Goal: Information Seeking & Learning: Learn about a topic

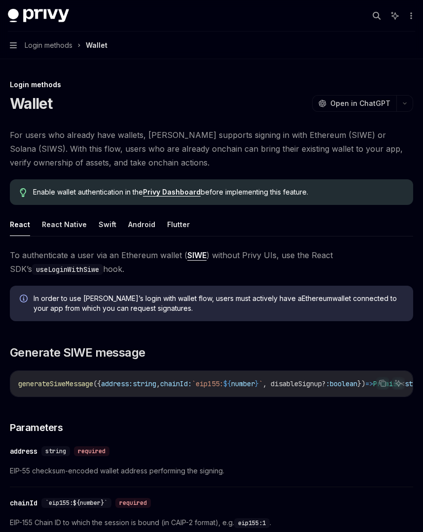
scroll to position [148, 0]
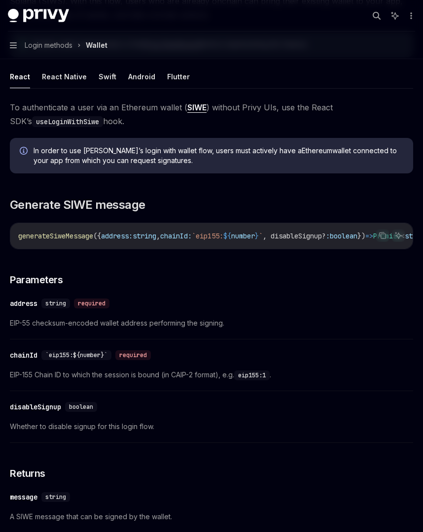
click at [3, 44] on button "Navigation Login methods Wallet" at bounding box center [211, 46] width 423 height 28
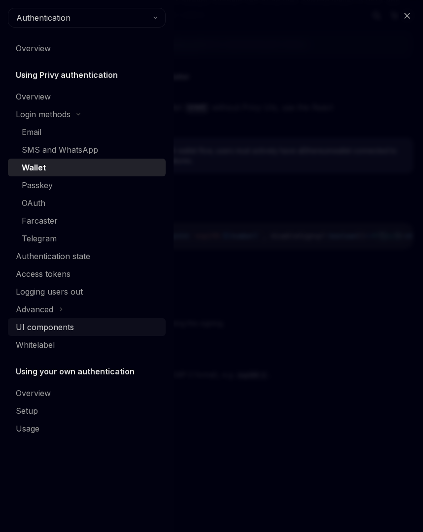
click at [74, 326] on div "UI components" at bounding box center [88, 327] width 144 height 12
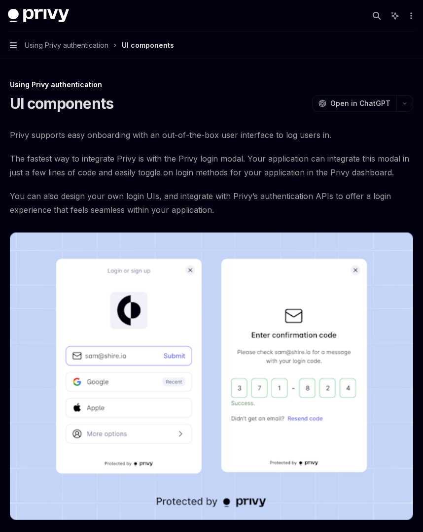
click at [15, 45] on icon "button" at bounding box center [13, 45] width 7 height 6
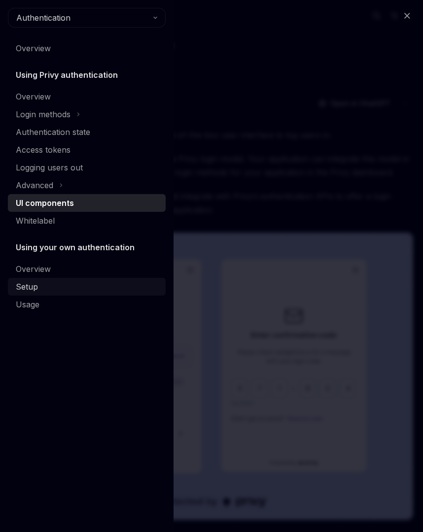
click at [58, 292] on div "Setup" at bounding box center [88, 287] width 144 height 12
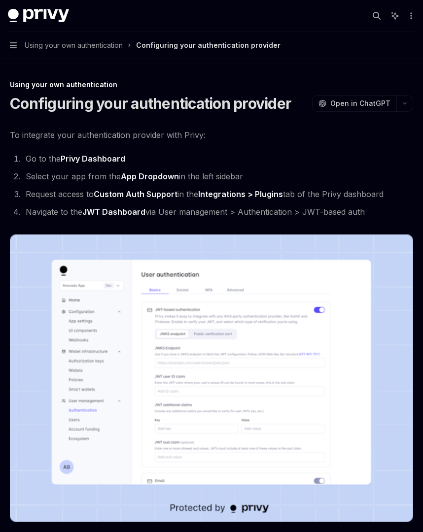
click at [12, 39] on button "Navigation Using your own authentication Configuring your authentication provid…" at bounding box center [211, 46] width 423 height 28
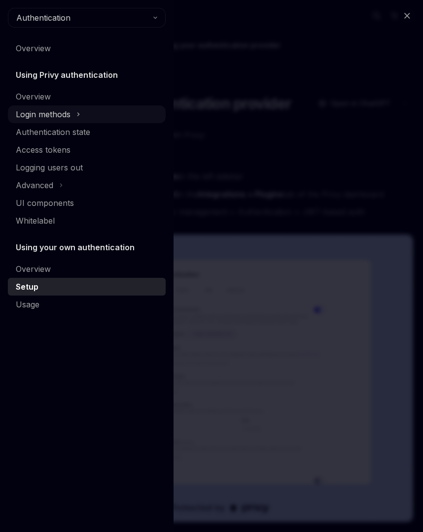
click at [43, 107] on div "Login methods" at bounding box center [87, 114] width 158 height 18
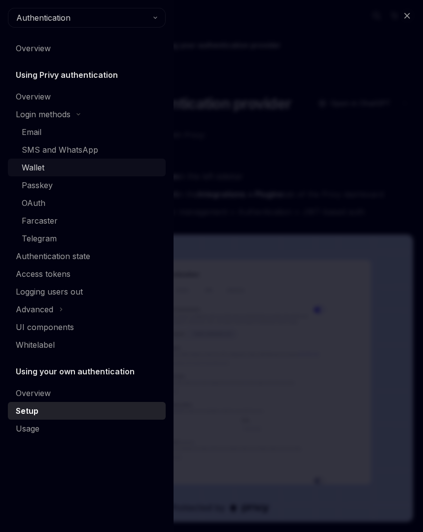
click at [38, 168] on div "Wallet" at bounding box center [33, 168] width 23 height 12
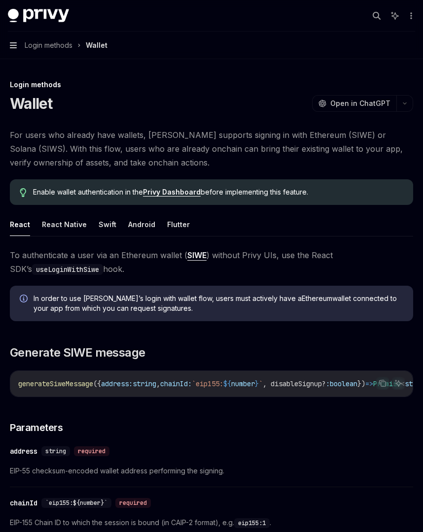
click at [16, 48] on icon "button" at bounding box center [13, 45] width 7 height 6
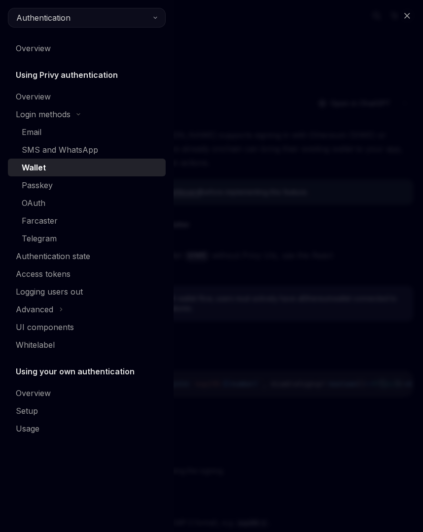
click at [36, 19] on span "Authentication" at bounding box center [43, 18] width 54 height 12
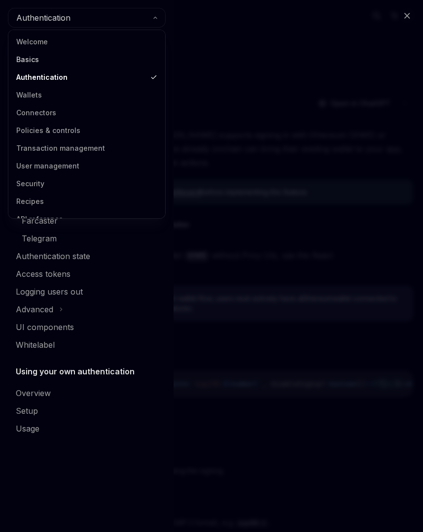
click at [33, 58] on link "Basics" at bounding box center [86, 60] width 151 height 18
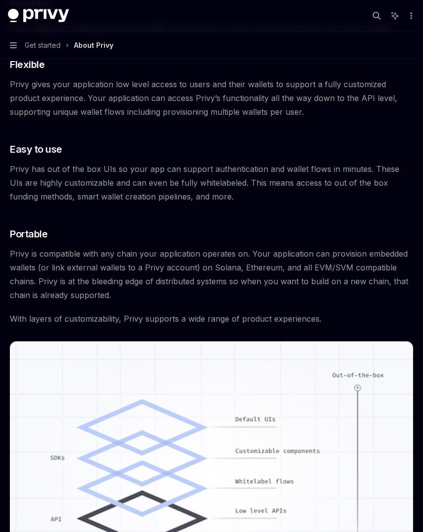
scroll to position [740, 0]
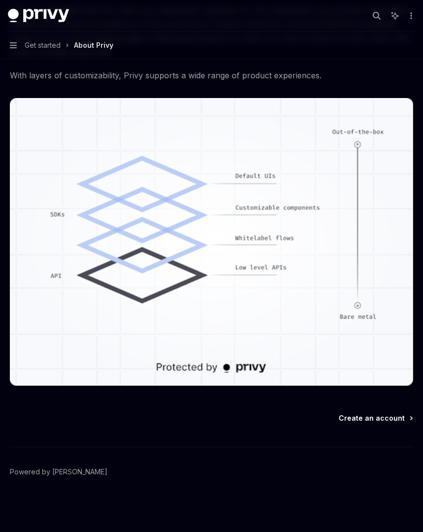
click at [390, 418] on span "Create an account" at bounding box center [372, 418] width 66 height 10
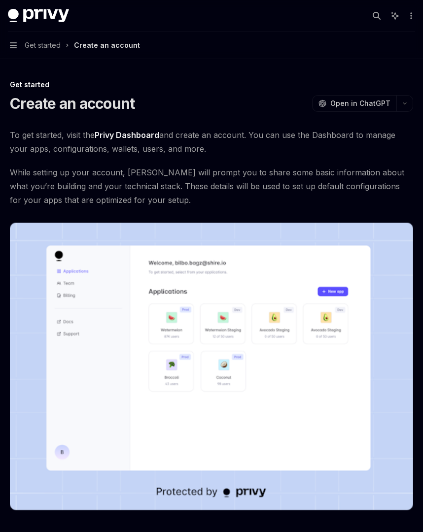
scroll to position [125, 0]
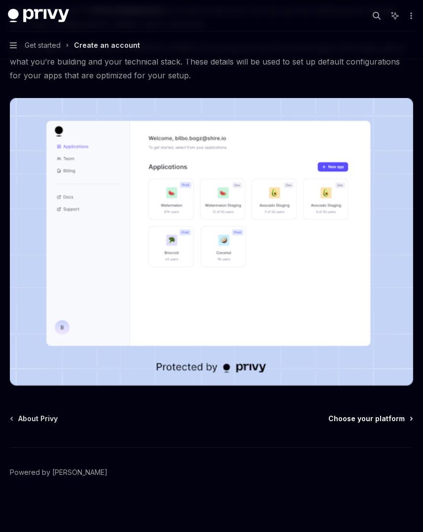
click at [373, 423] on span "Choose your platform" at bounding box center [366, 419] width 76 height 10
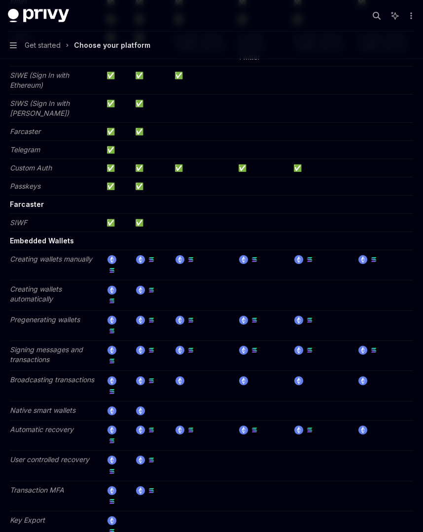
scroll to position [1700, 0]
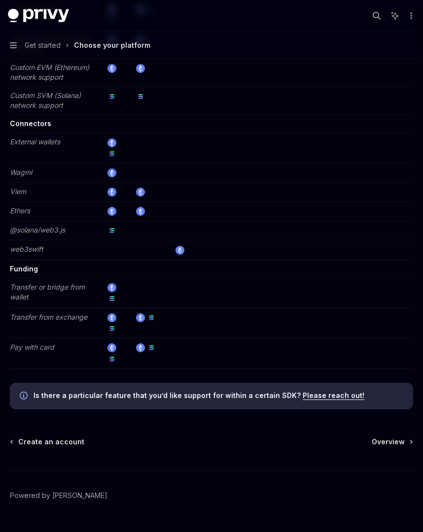
click at [391, 437] on span "Overview" at bounding box center [388, 442] width 33 height 10
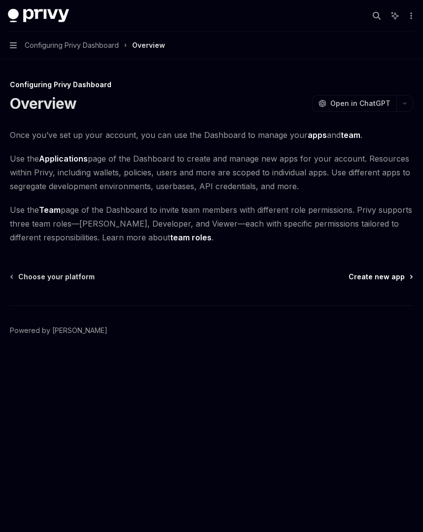
click at [372, 278] on span "Create new app" at bounding box center [376, 277] width 56 height 10
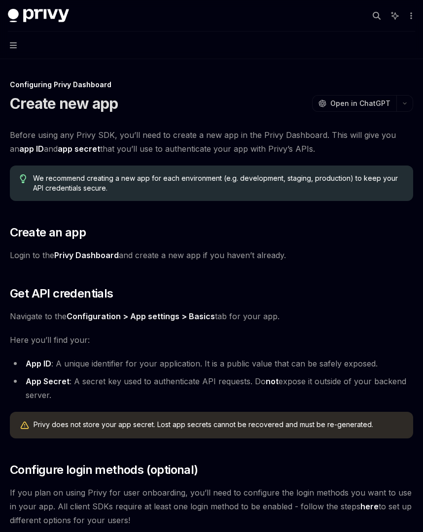
scroll to position [141, 0]
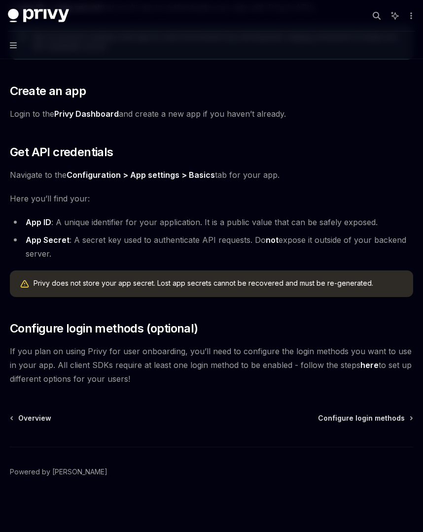
click at [368, 412] on div "Configuring Privy Dashboard Create new app OpenAI Open in ChatGPT OpenAI Open i…" at bounding box center [211, 234] width 407 height 595
click at [367, 414] on span "Configure login methods" at bounding box center [361, 418] width 87 height 10
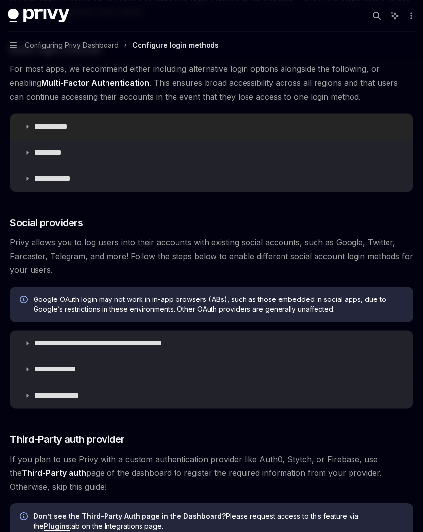
scroll to position [177, 0]
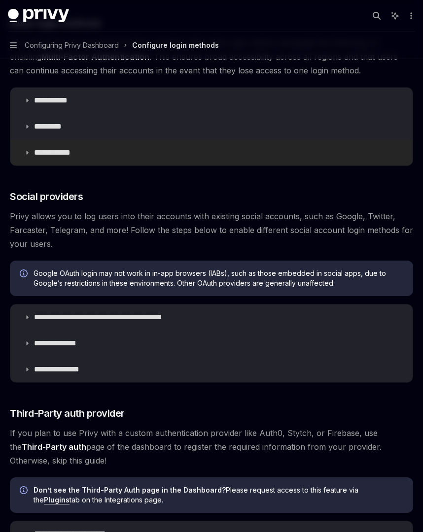
click at [84, 156] on summary "**********" at bounding box center [211, 153] width 402 height 26
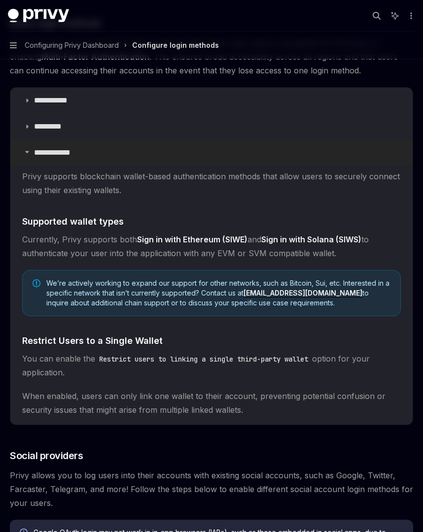
click at [84, 156] on summary "**********" at bounding box center [211, 153] width 402 height 26
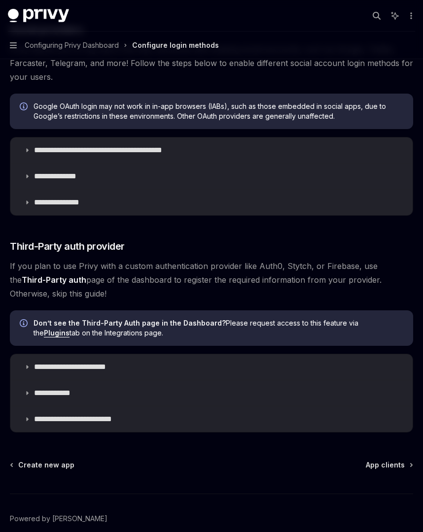
scroll to position [391, 0]
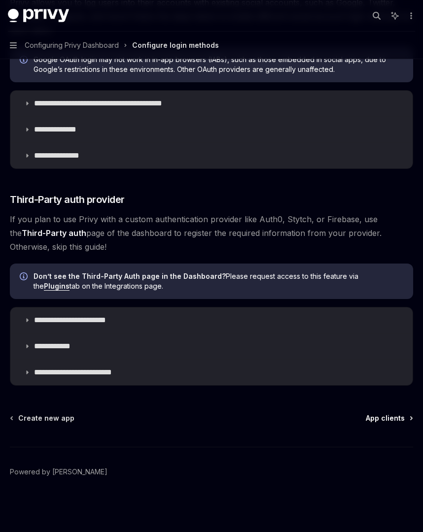
click at [381, 416] on span "App clients" at bounding box center [385, 418] width 39 height 10
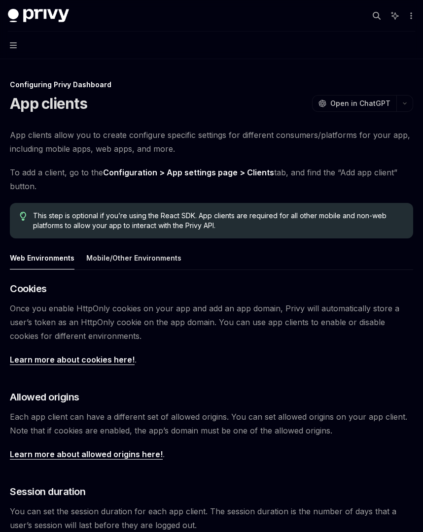
scroll to position [245, 0]
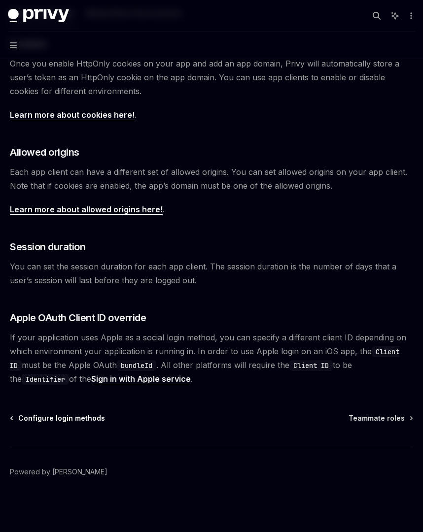
click at [35, 419] on span "Configure login methods" at bounding box center [61, 418] width 87 height 10
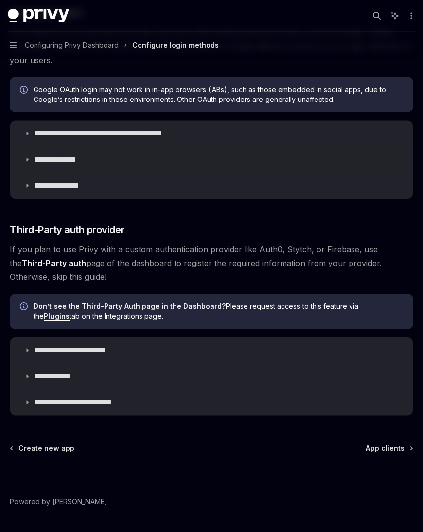
scroll to position [391, 0]
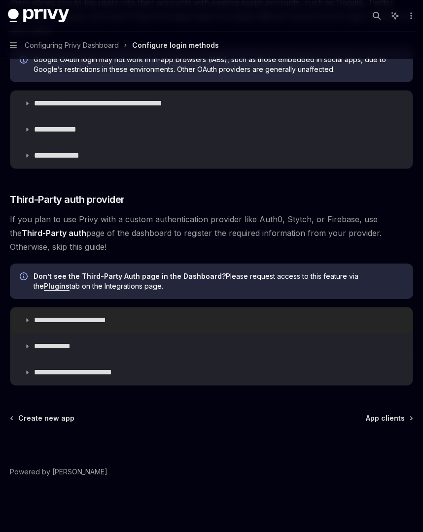
click at [60, 313] on summary "**********" at bounding box center [211, 321] width 402 height 26
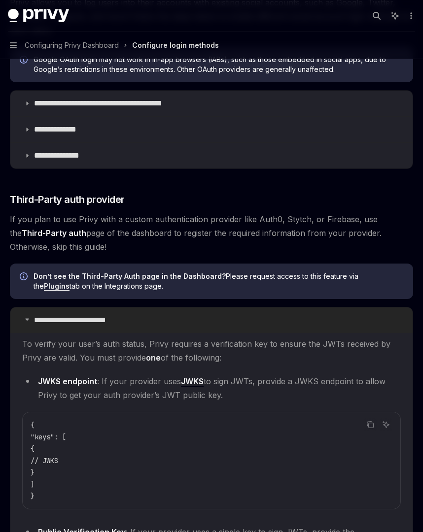
click at [55, 317] on p "**********" at bounding box center [79, 320] width 91 height 10
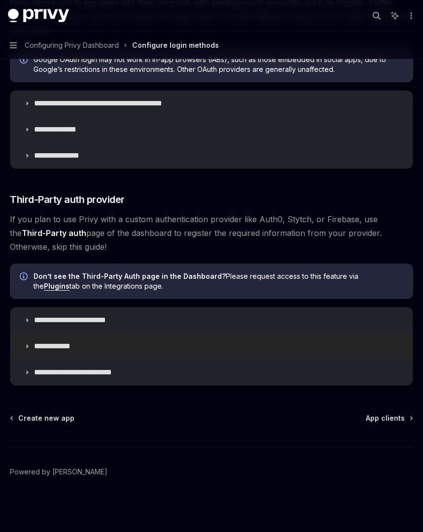
click at [61, 358] on summary "**********" at bounding box center [211, 347] width 402 height 26
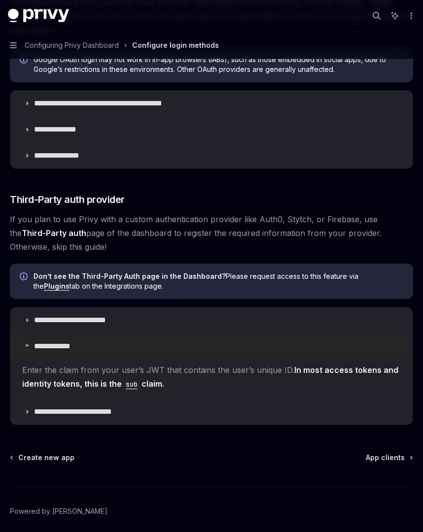
click at [59, 348] on p "**********" at bounding box center [59, 347] width 51 height 10
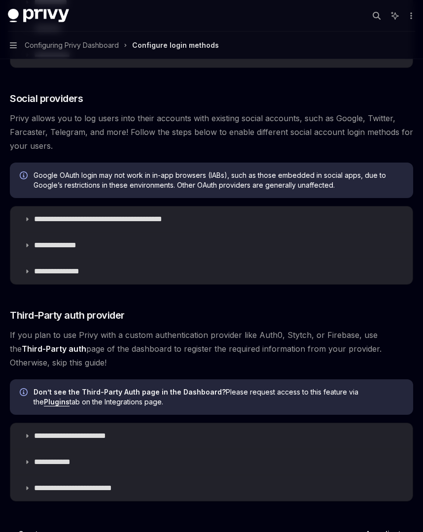
scroll to position [391, 0]
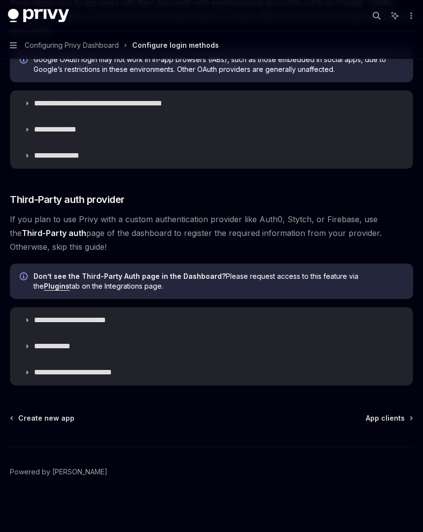
click at [395, 423] on div "Create new app App clients Powered by [PERSON_NAME]" at bounding box center [211, 472] width 403 height 119
click at [391, 415] on span "App clients" at bounding box center [385, 418] width 39 height 10
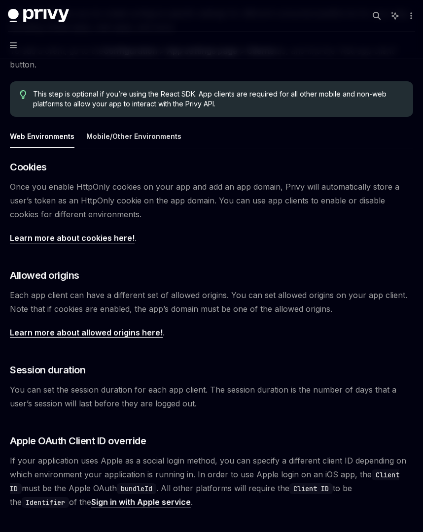
scroll to position [245, 0]
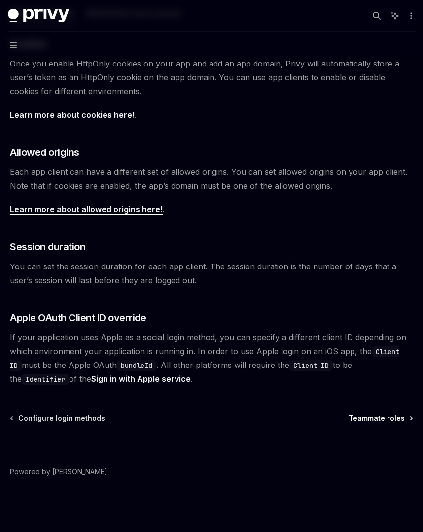
click at [370, 415] on span "Teammate roles" at bounding box center [376, 418] width 56 height 10
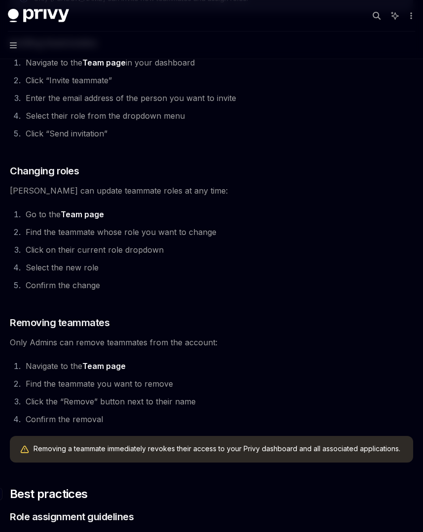
scroll to position [1595, 0]
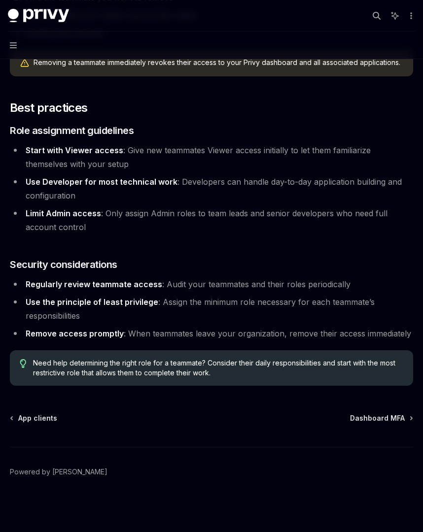
click at [369, 429] on div "App clients Dashboard MFA Powered by [PERSON_NAME]" at bounding box center [211, 472] width 403 height 119
click at [367, 419] on span "Dashboard MFA" at bounding box center [377, 418] width 55 height 10
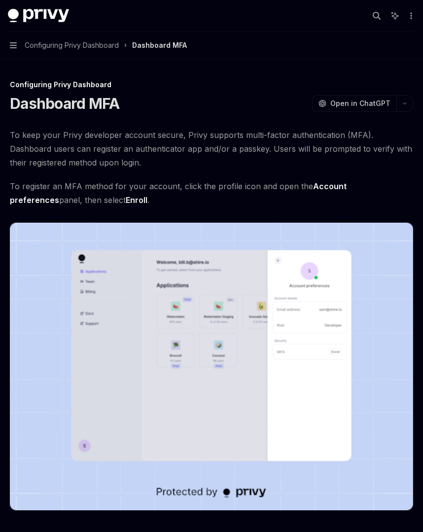
click at [8, 43] on button "Navigation Configuring Privy Dashboard Dashboard MFA" at bounding box center [211, 46] width 423 height 28
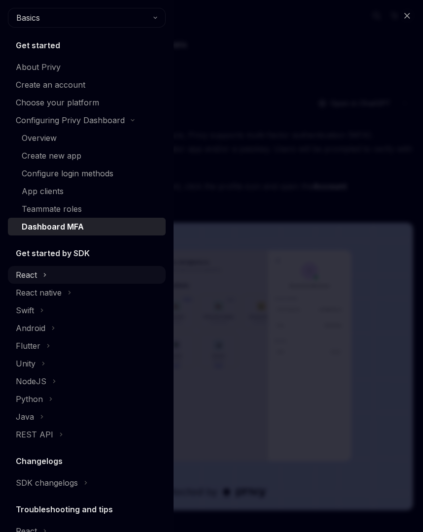
click at [49, 275] on div "React" at bounding box center [87, 275] width 158 height 18
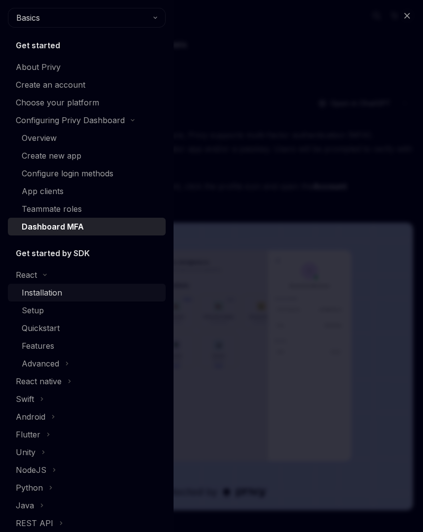
click at [51, 290] on div "Installation" at bounding box center [42, 293] width 40 height 12
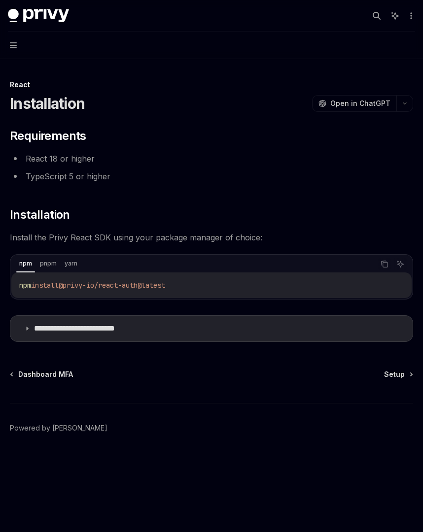
drag, startPoint x: 188, startPoint y: 283, endPoint x: 5, endPoint y: 286, distance: 182.4
click at [5, 286] on div "**********" at bounding box center [211, 244] width 423 height 488
copy span "npm install @privy-io/react-auth@latest"
click at [264, 294] on div "npm install @privy-io/react-auth@latest" at bounding box center [211, 286] width 400 height 26
click at [399, 373] on span "Setup" at bounding box center [394, 375] width 21 height 10
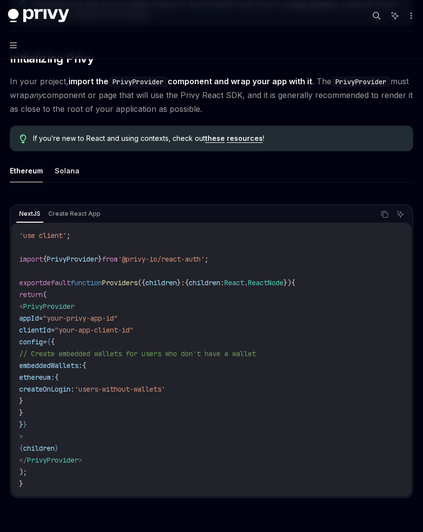
scroll to position [198, 0]
click at [67, 168] on button "Solana" at bounding box center [67, 170] width 25 height 23
type textarea "*"
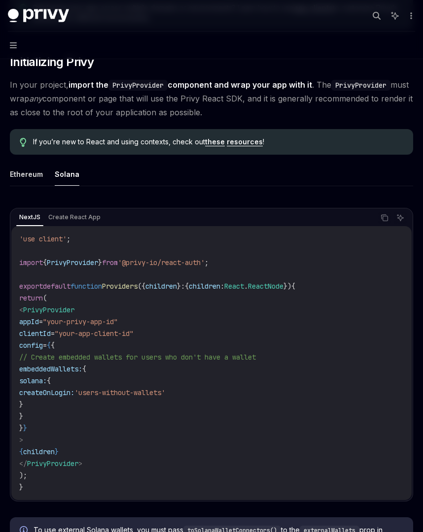
scroll to position [197, 0]
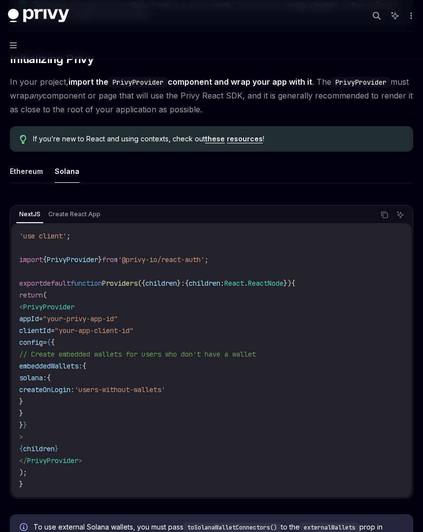
click at [376, 218] on div "NextJS Create React App Copy Ask AI" at bounding box center [211, 215] width 400 height 17
click at [384, 211] on icon "Copy the contents from the code block" at bounding box center [384, 215] width 8 height 8
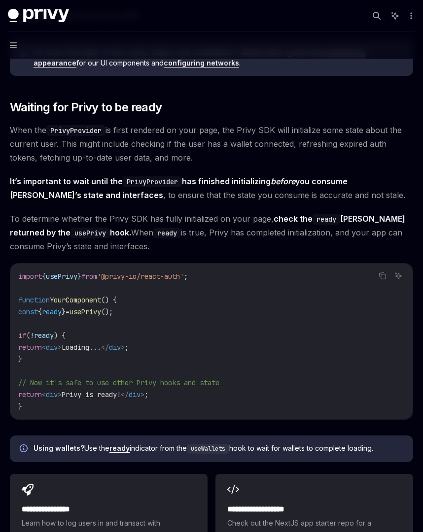
scroll to position [1030, 0]
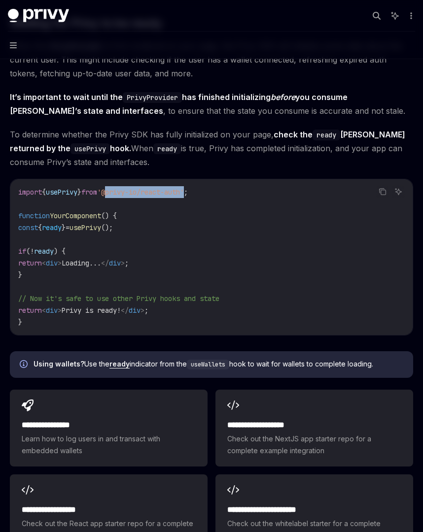
drag, startPoint x: 117, startPoint y: 191, endPoint x: 200, endPoint y: 193, distance: 82.8
click at [184, 193] on span "'@privy-io/react-auth'" at bounding box center [140, 192] width 87 height 9
copy span "@privy-io/react-auth"
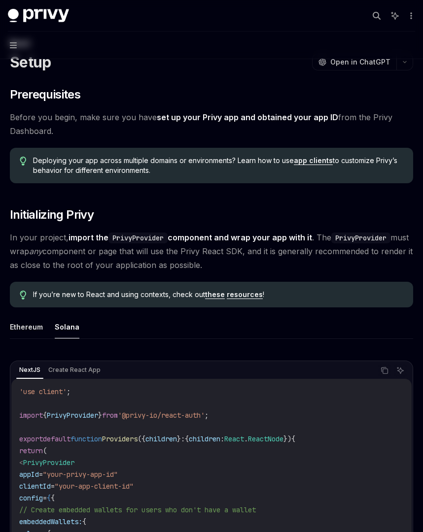
scroll to position [0, 0]
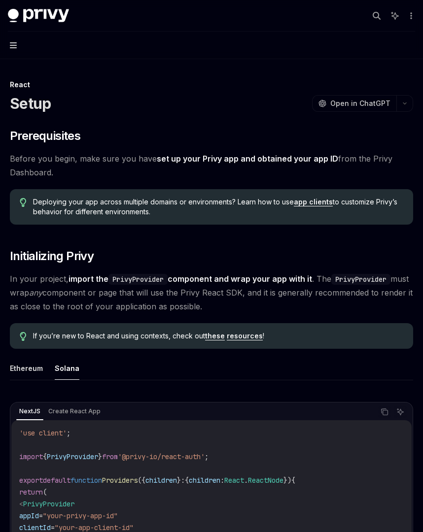
click at [14, 47] on icon "button" at bounding box center [13, 45] width 7 height 8
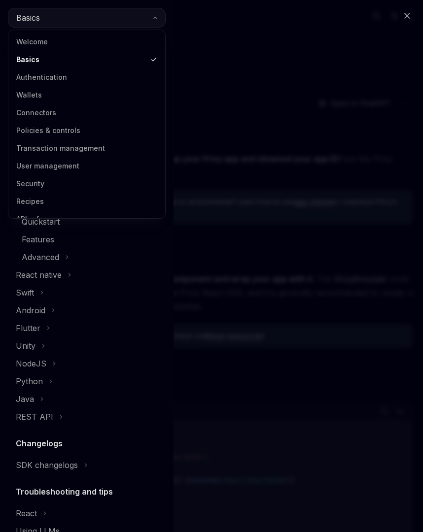
click at [65, 19] on button "Basics" at bounding box center [87, 18] width 158 height 20
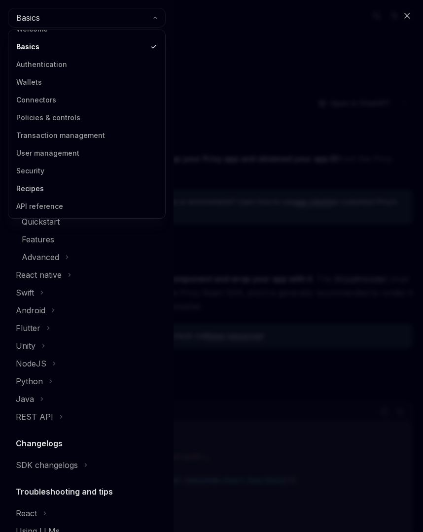
click at [39, 187] on link "Recipes" at bounding box center [86, 189] width 151 height 18
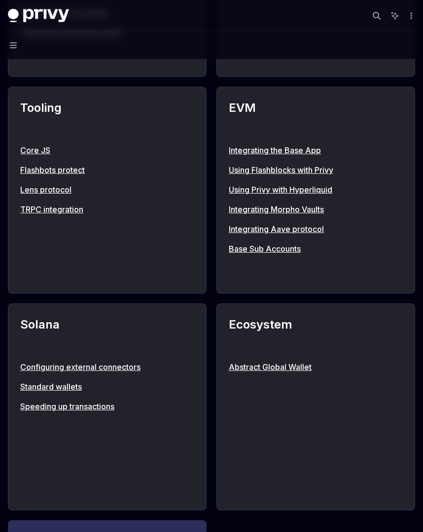
scroll to position [1258, 0]
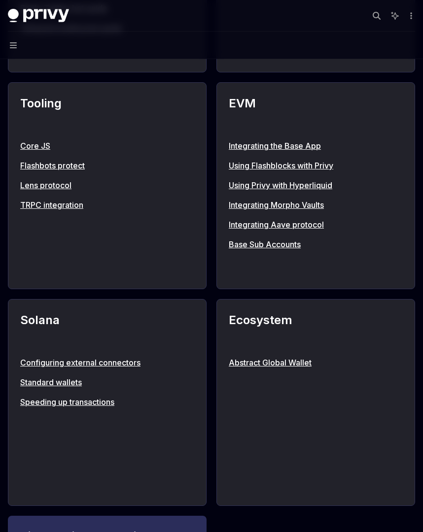
click at [67, 357] on link "Configuring external connectors" at bounding box center [107, 363] width 174 height 12
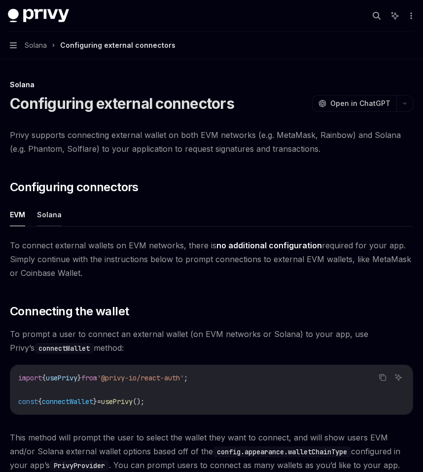
click at [50, 220] on button "Solana" at bounding box center [49, 214] width 25 height 23
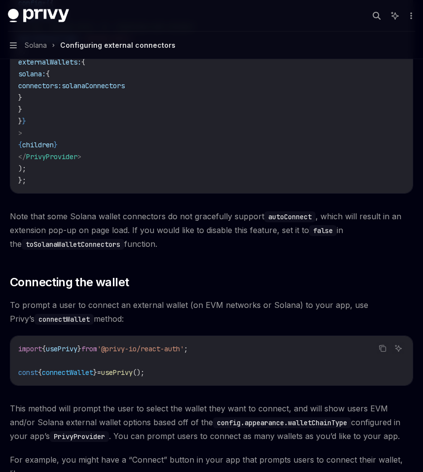
scroll to position [946, 0]
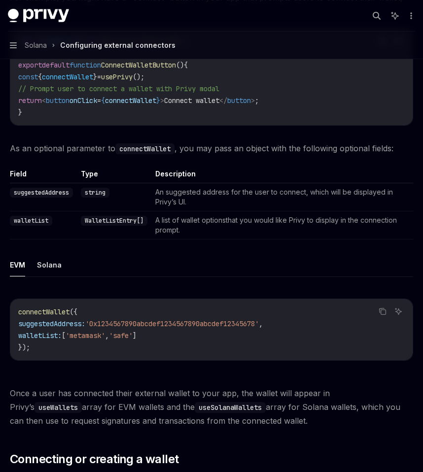
click at [263, 183] on td "An suggested address for the user to connect, which will be displayed in Privy’…" at bounding box center [282, 197] width 262 height 28
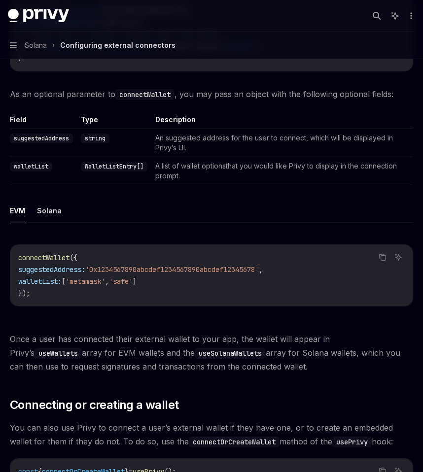
scroll to position [1069, 0]
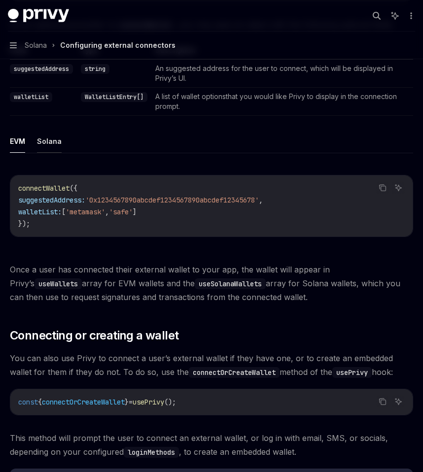
click at [49, 139] on button "Solana" at bounding box center [49, 141] width 25 height 23
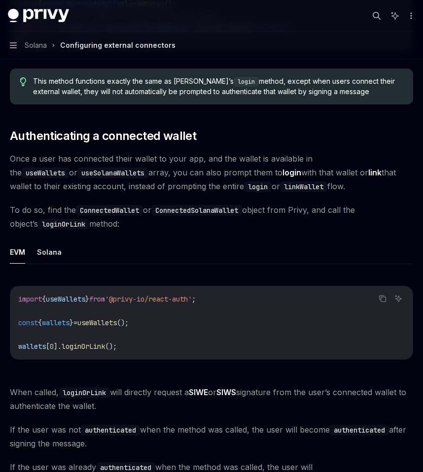
scroll to position [1679, 0]
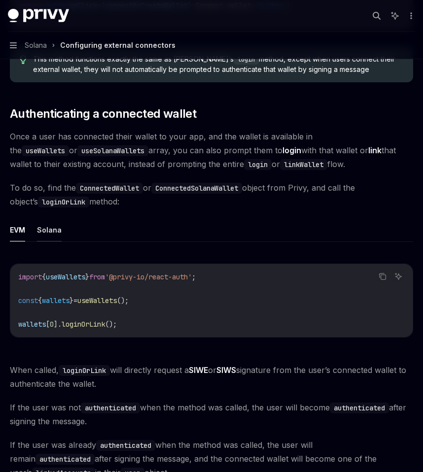
click at [53, 231] on button "Solana" at bounding box center [49, 229] width 25 height 23
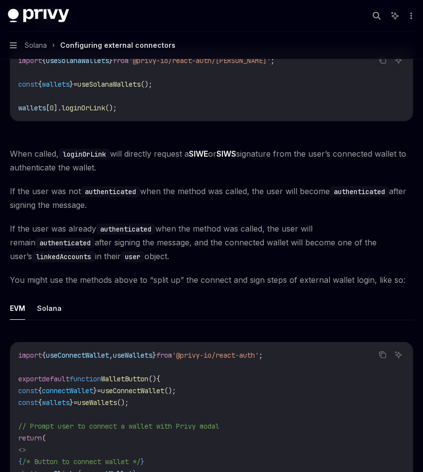
scroll to position [1940, 0]
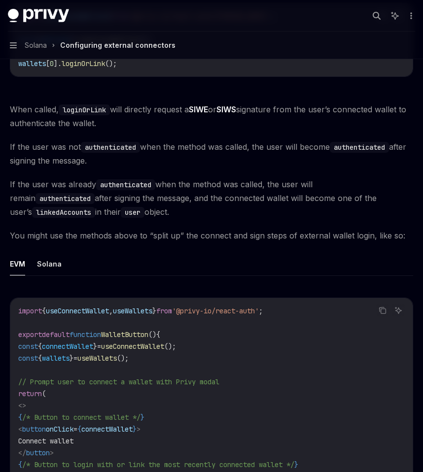
click at [44, 265] on button "Solana" at bounding box center [49, 263] width 25 height 23
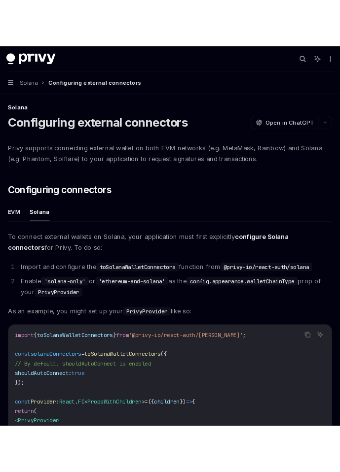
scroll to position [9, 0]
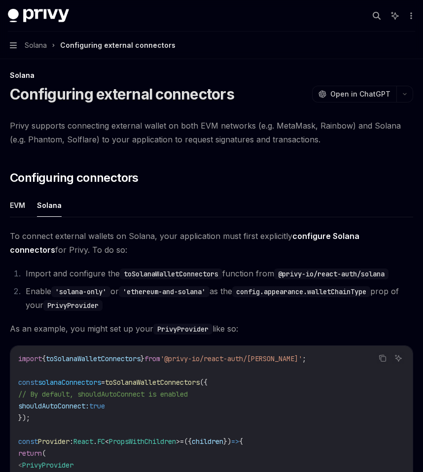
click at [14, 50] on button "Navigation Solana Configuring external connectors" at bounding box center [211, 46] width 423 height 28
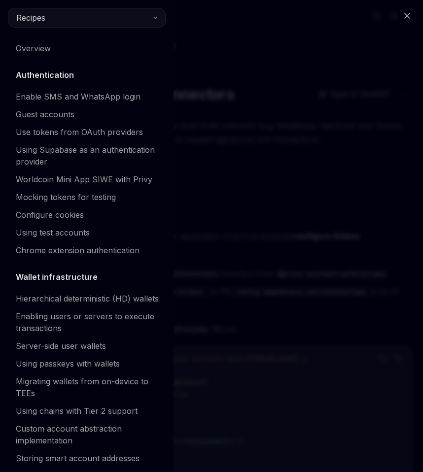
click at [58, 17] on button "Recipes" at bounding box center [87, 18] width 158 height 20
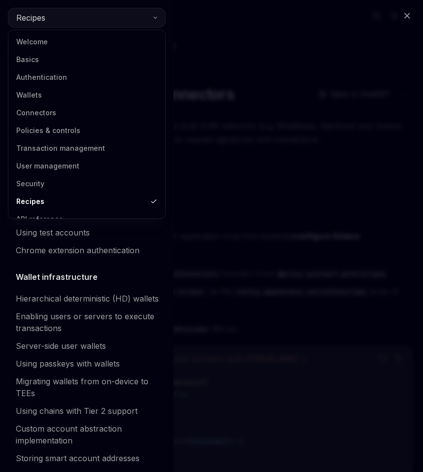
click at [58, 17] on button "Recipes" at bounding box center [87, 18] width 158 height 20
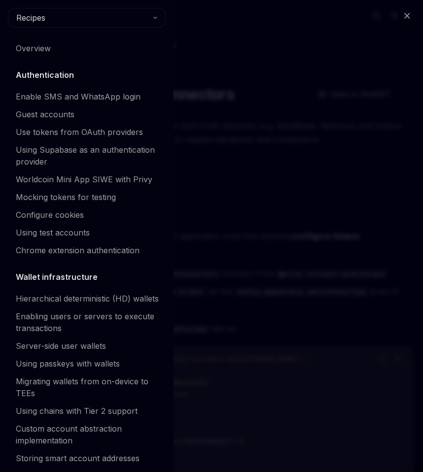
click at [49, 24] on button "Recipes" at bounding box center [87, 18] width 158 height 20
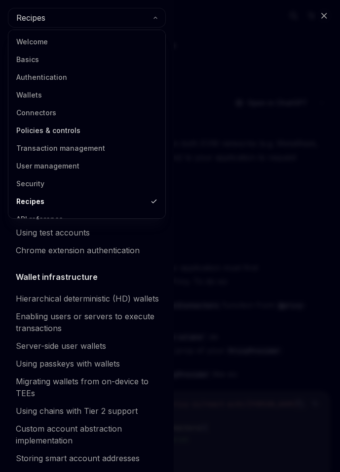
click at [139, 131] on link "Policies & controls" at bounding box center [86, 131] width 151 height 18
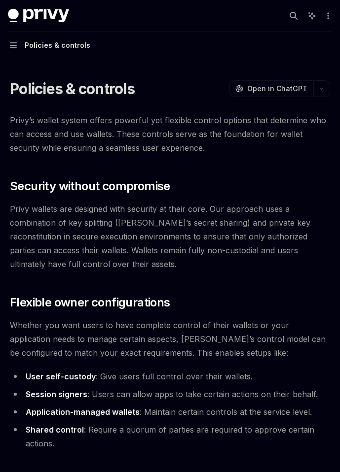
click at [17, 37] on button "Navigation Policies & controls" at bounding box center [170, 46] width 340 height 28
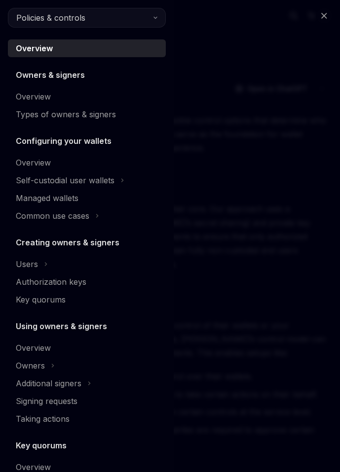
click at [56, 18] on span "Policies & controls" at bounding box center [50, 18] width 69 height 12
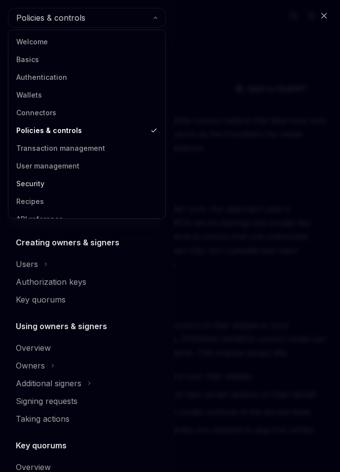
click at [59, 185] on link "Security" at bounding box center [86, 184] width 151 height 18
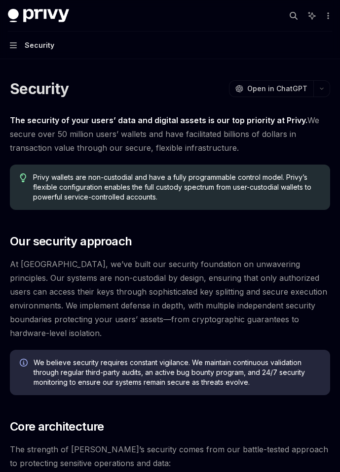
click at [20, 21] on img at bounding box center [38, 16] width 61 height 14
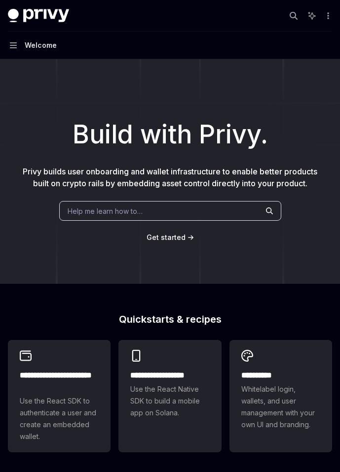
click at [19, 47] on button "Navigation Welcome" at bounding box center [170, 46] width 340 height 28
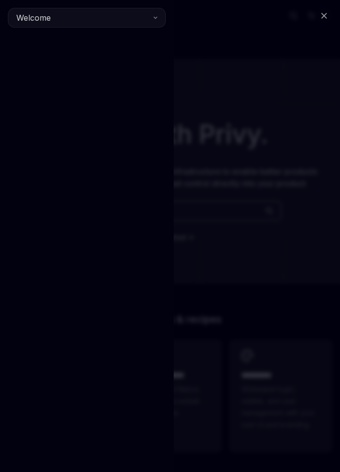
click at [48, 17] on span "Welcome" at bounding box center [33, 18] width 34 height 12
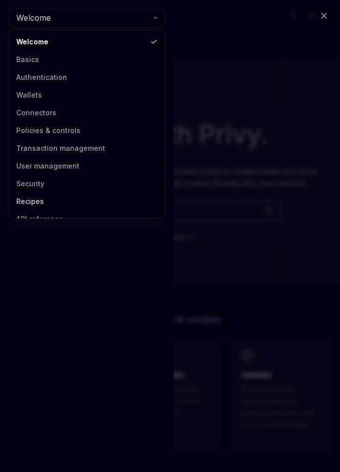
click at [47, 205] on link "Recipes" at bounding box center [86, 202] width 151 height 18
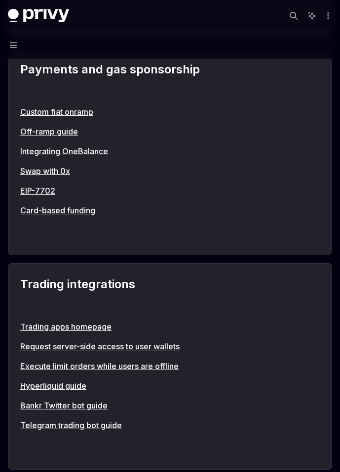
scroll to position [2442, 0]
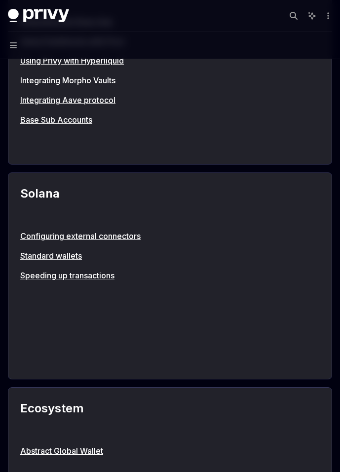
click at [92, 234] on link "Configuring external connectors" at bounding box center [169, 236] width 299 height 12
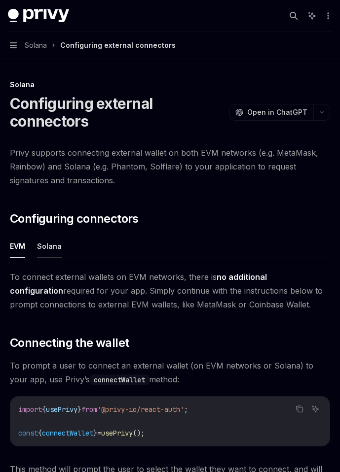
click at [48, 239] on button "Solana" at bounding box center [49, 246] width 25 height 23
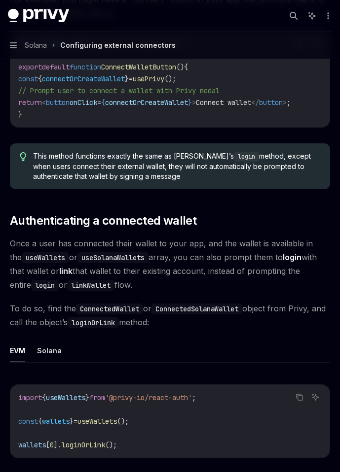
scroll to position [1720, 0]
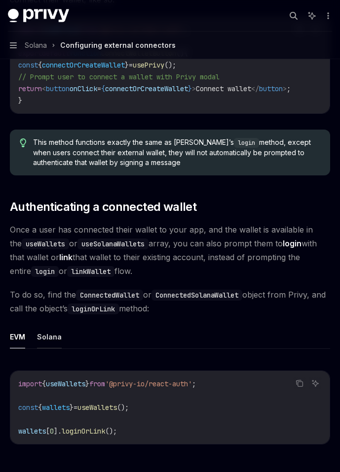
click at [43, 347] on button "Solana" at bounding box center [49, 336] width 25 height 23
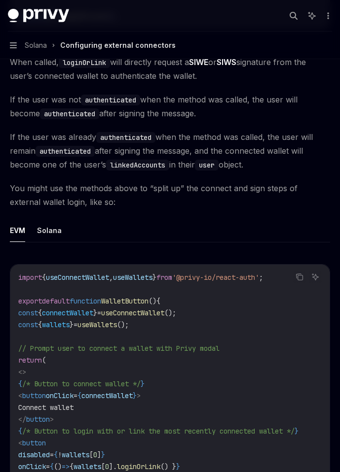
scroll to position [2136, 0]
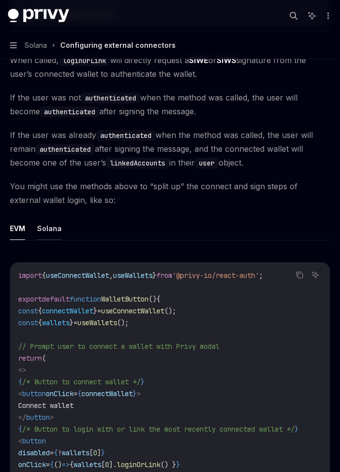
click at [52, 234] on button "Solana" at bounding box center [49, 228] width 25 height 23
type textarea "*"
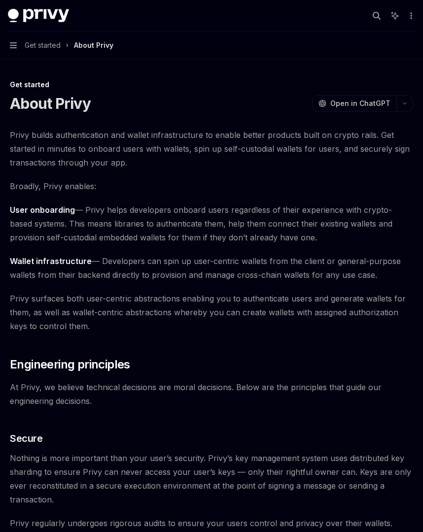
scroll to position [740, 0]
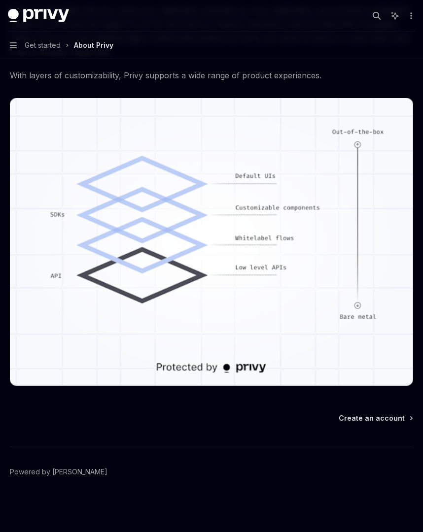
click at [14, 49] on button "Navigation Get started About Privy" at bounding box center [211, 46] width 423 height 28
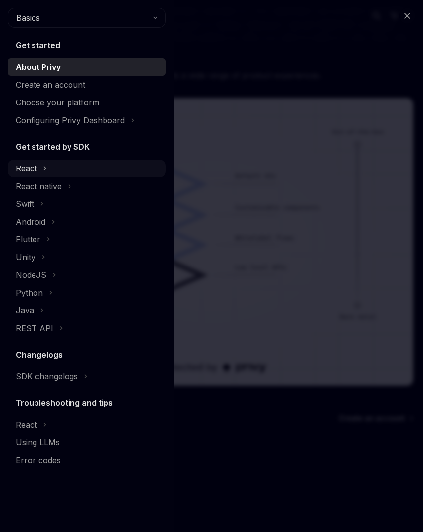
click at [44, 165] on icon at bounding box center [45, 169] width 4 height 12
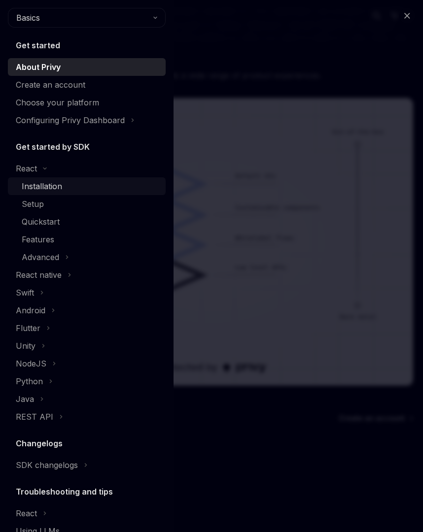
click at [41, 183] on div "Installation" at bounding box center [42, 186] width 40 height 12
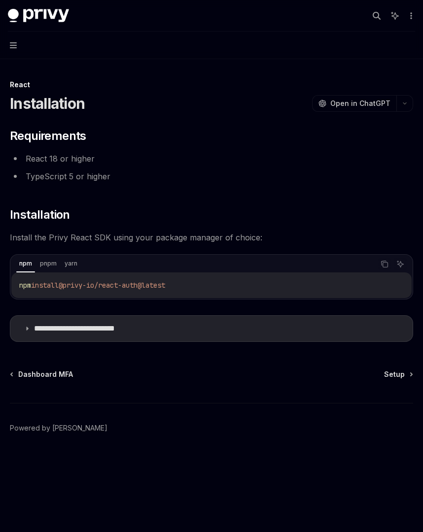
drag, startPoint x: 192, startPoint y: 282, endPoint x: 0, endPoint y: 286, distance: 192.2
click at [0, 286] on div "**********" at bounding box center [211, 244] width 423 height 488
copy span "npm install @privy-io/react-auth@latest"
click at [125, 322] on summary "**********" at bounding box center [211, 329] width 402 height 26
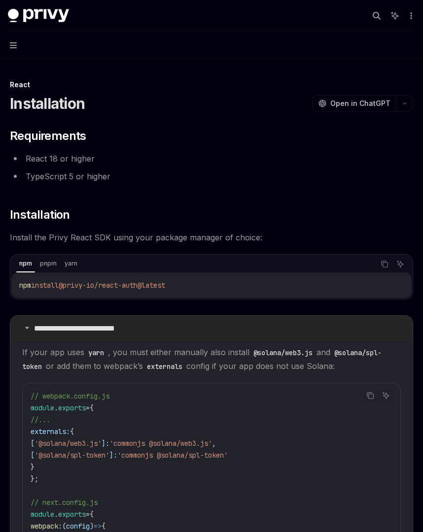
click at [125, 322] on summary "**********" at bounding box center [211, 329] width 402 height 26
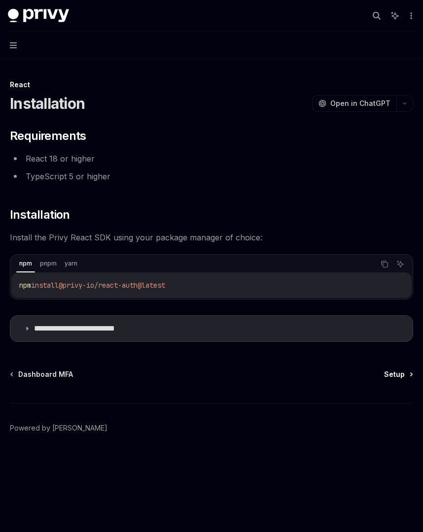
click at [391, 373] on span "Setup" at bounding box center [394, 375] width 21 height 10
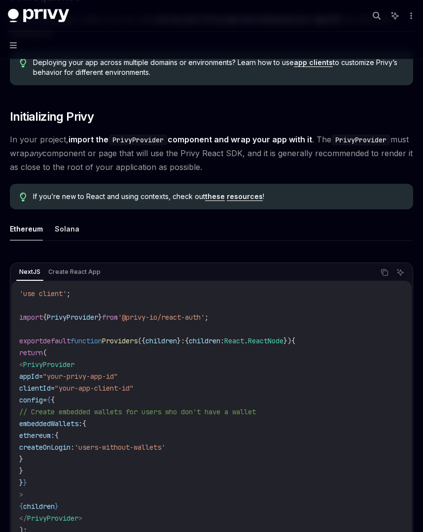
scroll to position [189, 0]
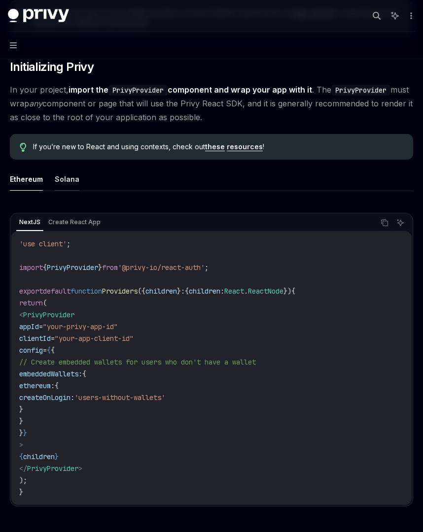
click at [61, 176] on button "Solana" at bounding box center [67, 179] width 25 height 23
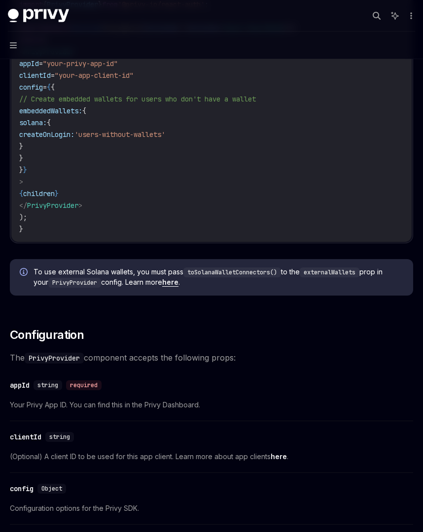
scroll to position [451, 0]
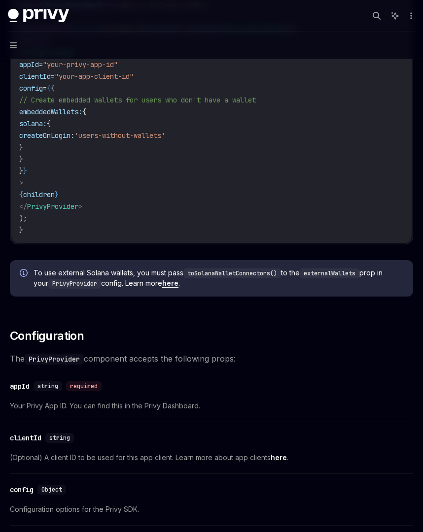
click at [175, 286] on link "here" at bounding box center [170, 283] width 16 height 9
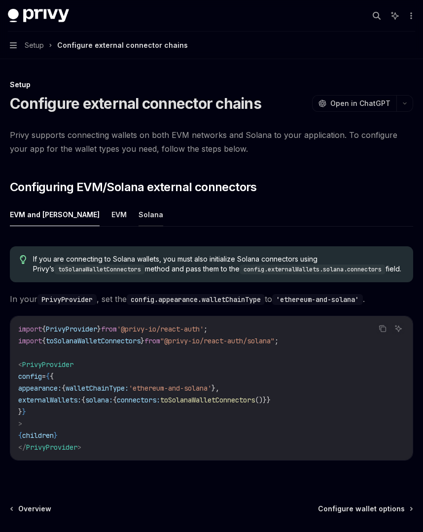
click at [138, 208] on button "Solana" at bounding box center [150, 214] width 25 height 23
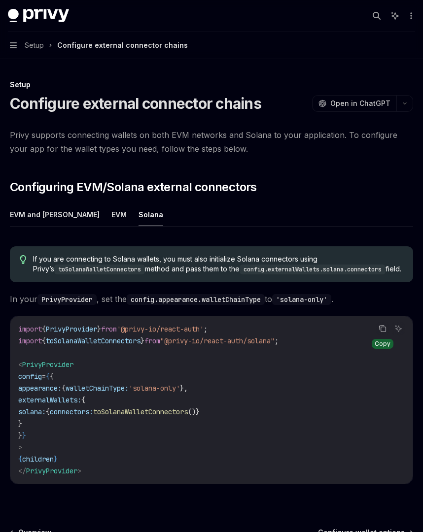
click at [382, 329] on icon "Copy the contents from the code block" at bounding box center [383, 329] width 8 height 8
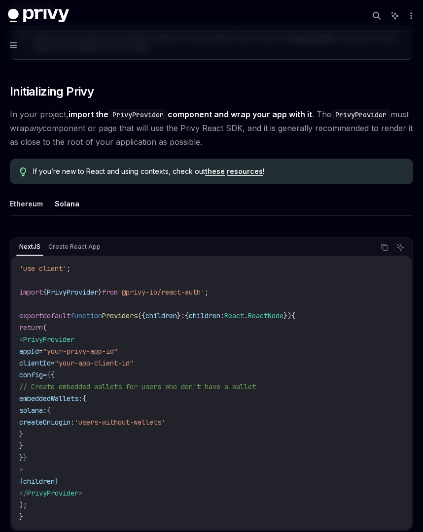
scroll to position [189, 0]
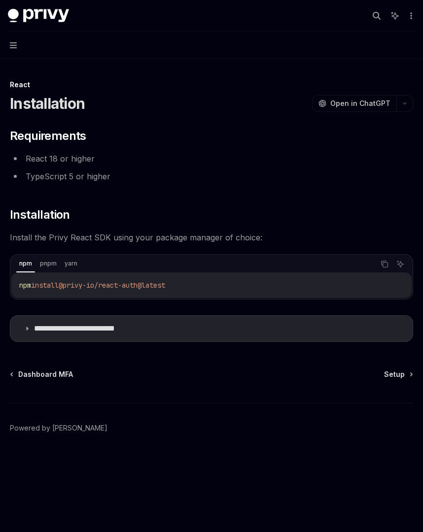
click at [110, 345] on div "**********" at bounding box center [211, 284] width 407 height 410
click at [108, 337] on summary "**********" at bounding box center [211, 329] width 402 height 26
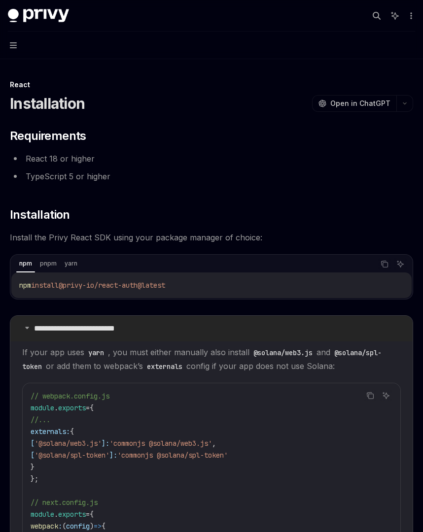
click at [108, 337] on summary "**********" at bounding box center [211, 329] width 402 height 26
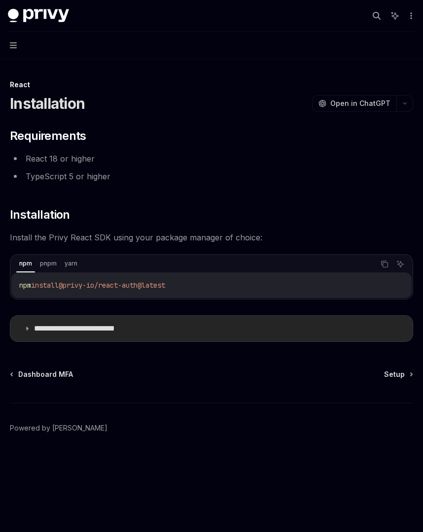
click at [108, 337] on summary "**********" at bounding box center [211, 329] width 402 height 26
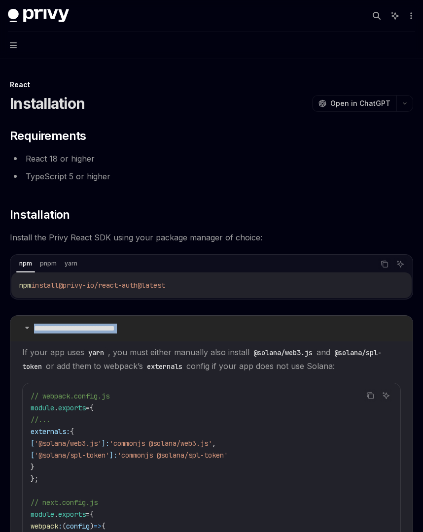
click at [108, 337] on summary "**********" at bounding box center [211, 329] width 402 height 26
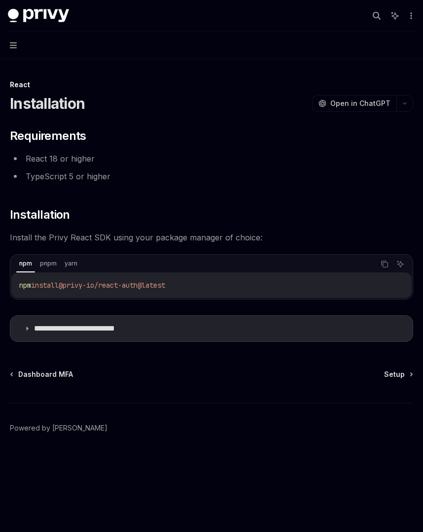
click at [128, 290] on code "npm install @privy-io/react-auth@latest" at bounding box center [211, 285] width 384 height 12
click at [385, 259] on button "Copy the contents from the code block" at bounding box center [384, 264] width 13 height 13
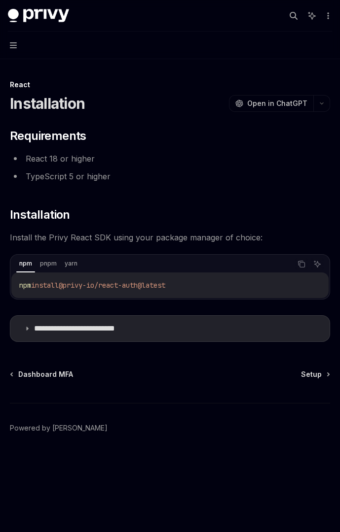
click at [7, 41] on button "Navigation" at bounding box center [170, 46] width 340 height 28
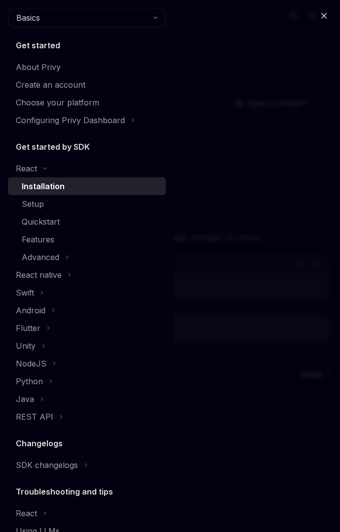
type textarea "*"
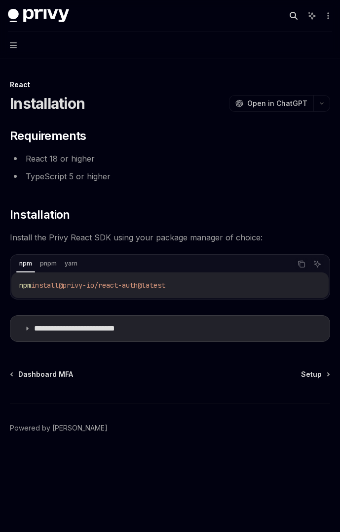
click at [292, 13] on icon "button" at bounding box center [293, 16] width 8 height 8
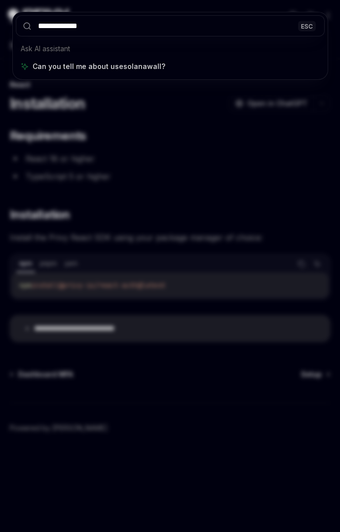
type input "**********"
click at [290, 119] on div "**********" at bounding box center [170, 266] width 340 height 532
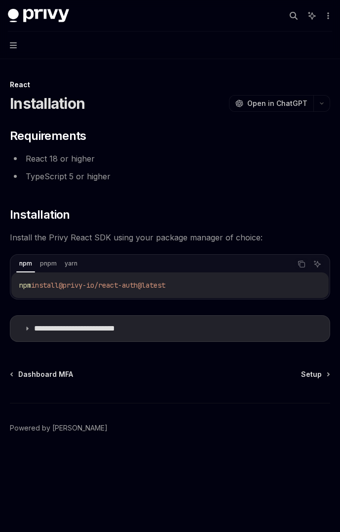
click at [12, 50] on button "Navigation" at bounding box center [170, 46] width 340 height 28
type textarea "*"
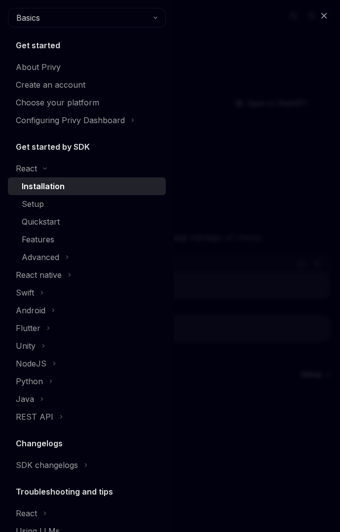
click at [58, 31] on div "Basics Get started About Privy Create an account Choose your platform Configuri…" at bounding box center [87, 283] width 158 height 550
click at [58, 25] on button "Basics" at bounding box center [87, 18] width 158 height 20
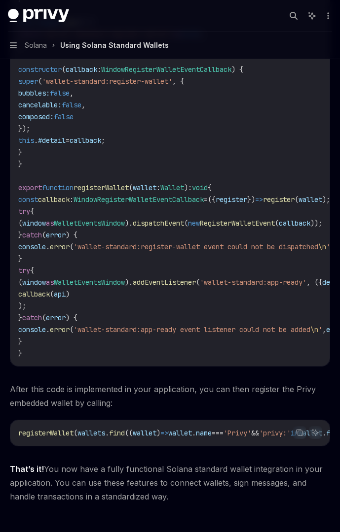
scroll to position [1646, 0]
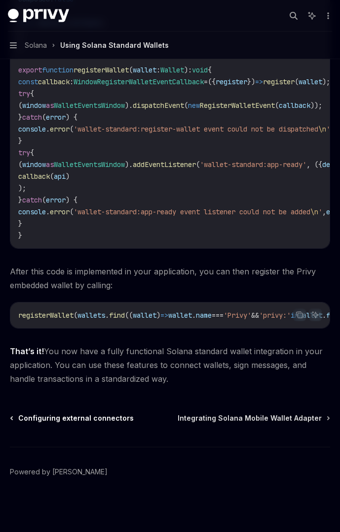
click at [91, 413] on span "Configuring external connectors" at bounding box center [75, 418] width 115 height 10
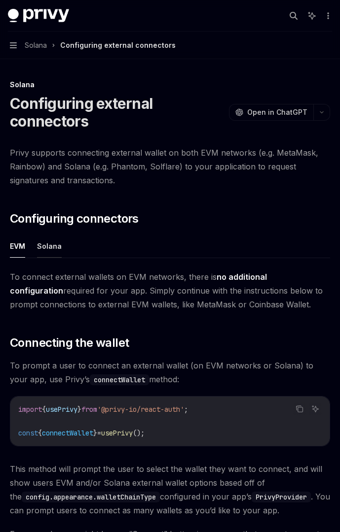
click at [39, 257] on button "Solana" at bounding box center [49, 246] width 25 height 23
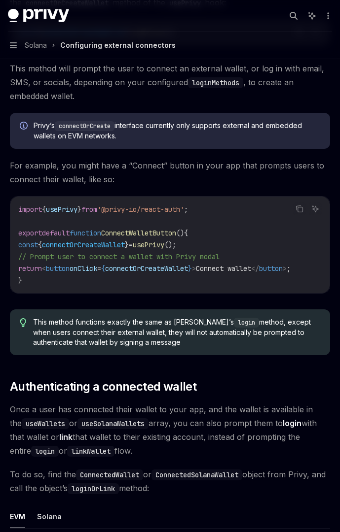
scroll to position [1734, 0]
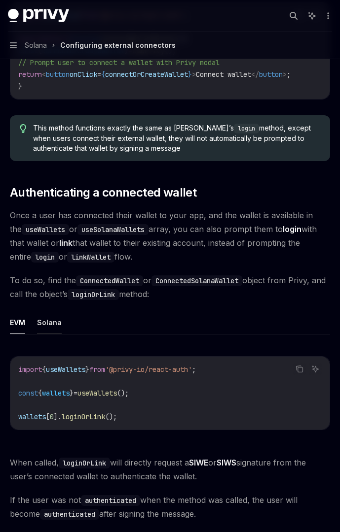
click at [46, 320] on button "Solana" at bounding box center [49, 322] width 25 height 23
click at [11, 328] on button "EVM" at bounding box center [17, 322] width 15 height 23
click at [52, 327] on button "Solana" at bounding box center [49, 322] width 25 height 23
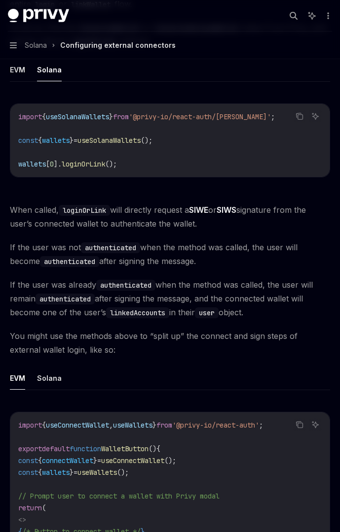
scroll to position [2018, 0]
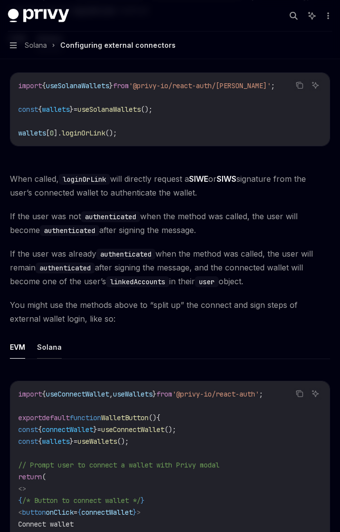
click at [53, 353] on button "Solana" at bounding box center [49, 347] width 25 height 23
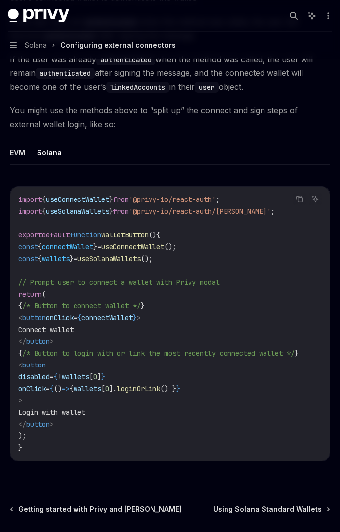
scroll to position [2311, 0]
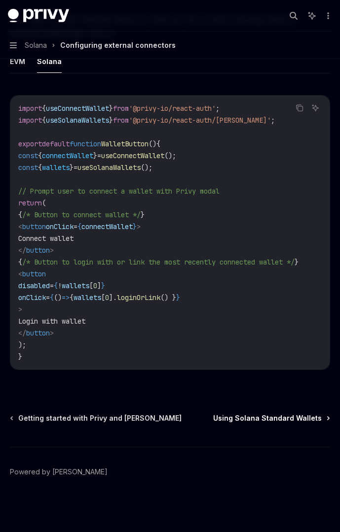
click at [251, 421] on span "Using Solana Standard Wallets" at bounding box center [267, 418] width 108 height 10
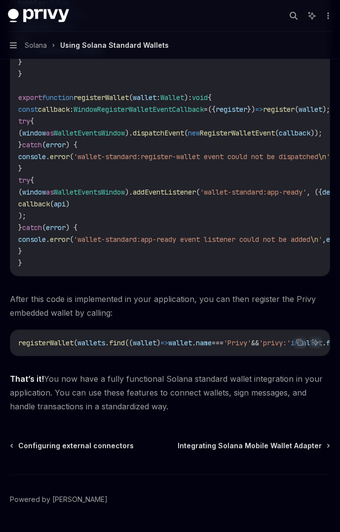
scroll to position [1646, 0]
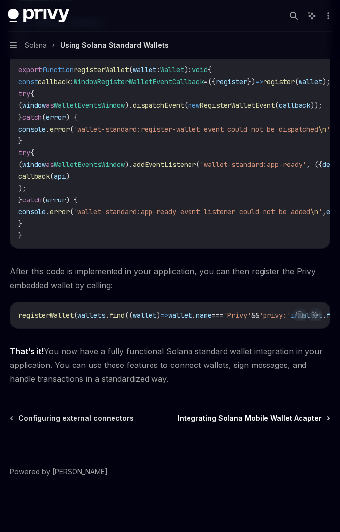
click at [248, 420] on span "Integrating Solana Mobile Wallet Adapter" at bounding box center [249, 418] width 144 height 10
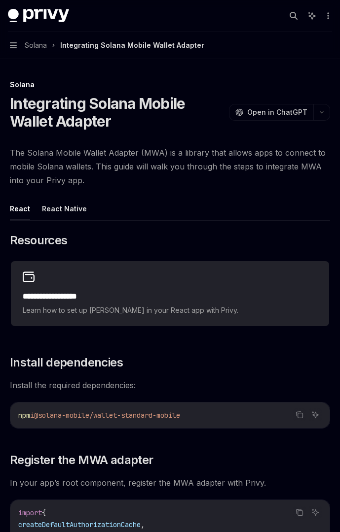
scroll to position [462, 0]
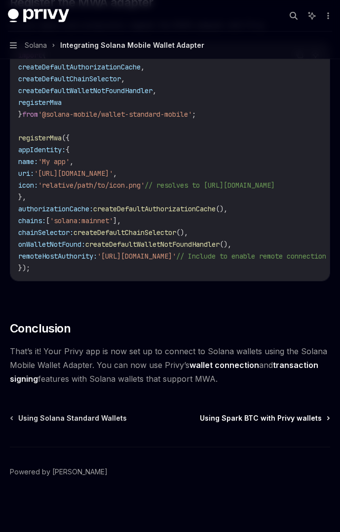
click at [243, 420] on span "Using Spark BTC with Privy wallets" at bounding box center [261, 418] width 122 height 10
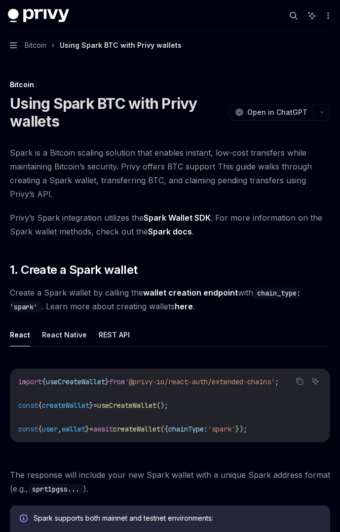
type textarea "*"
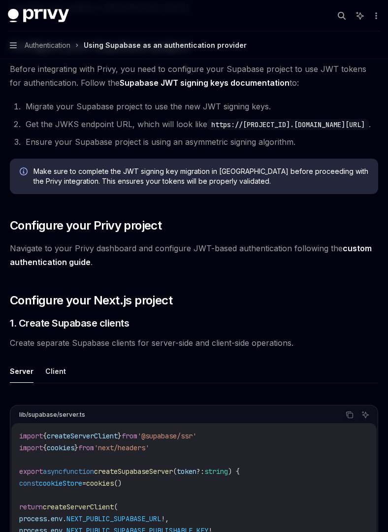
scroll to position [201, 0]
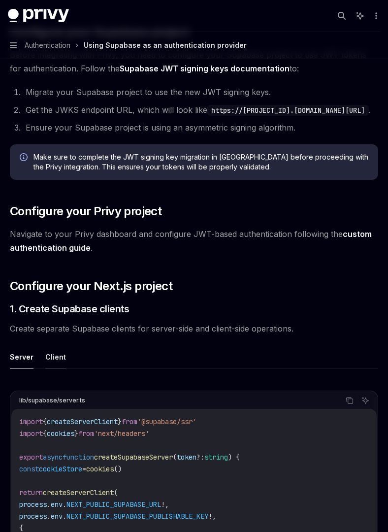
click at [63, 367] on button "Client" at bounding box center [55, 356] width 21 height 23
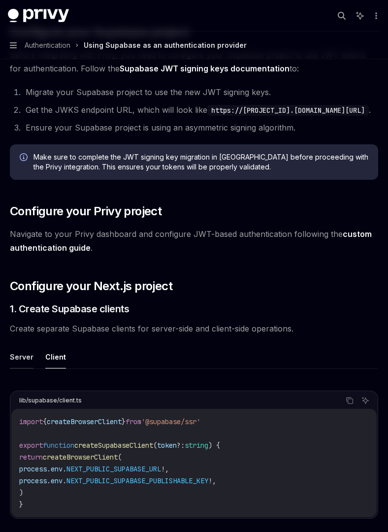
click at [24, 369] on button "Server" at bounding box center [22, 356] width 24 height 23
type textarea "*"
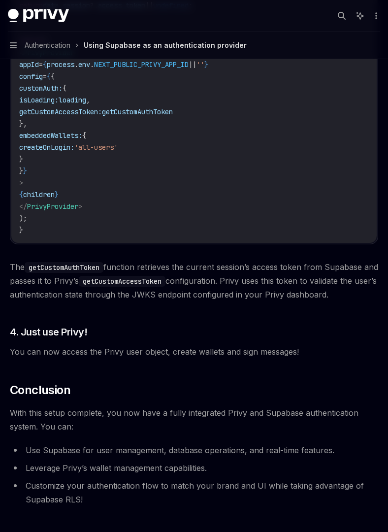
scroll to position [2427, 0]
